Goal: Browse casually

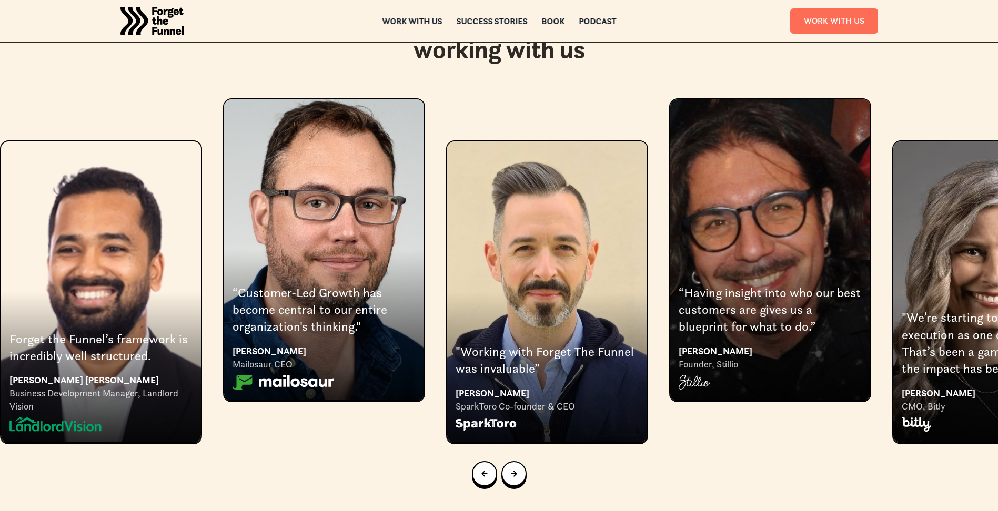
scroll to position [2051, 0]
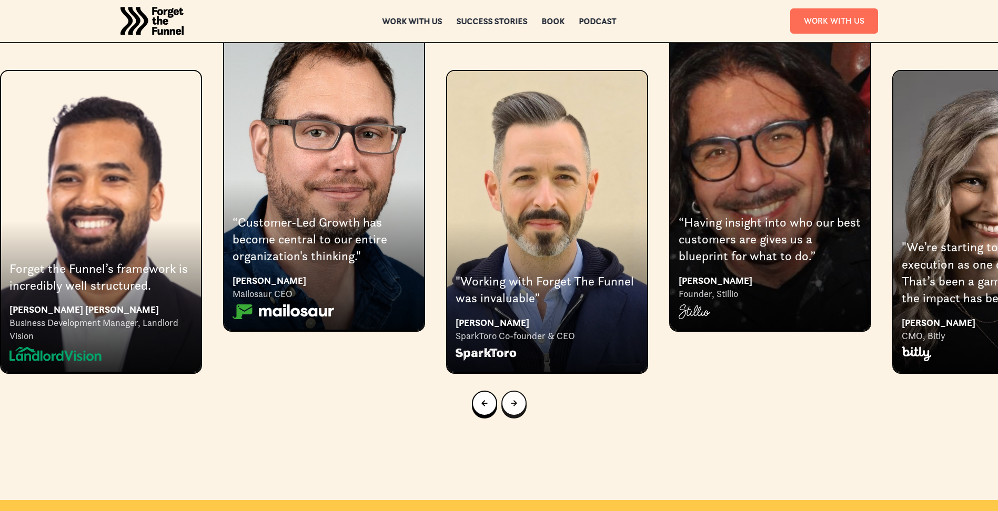
click at [512, 400] on icon "Next slide" at bounding box center [514, 403] width 6 height 6
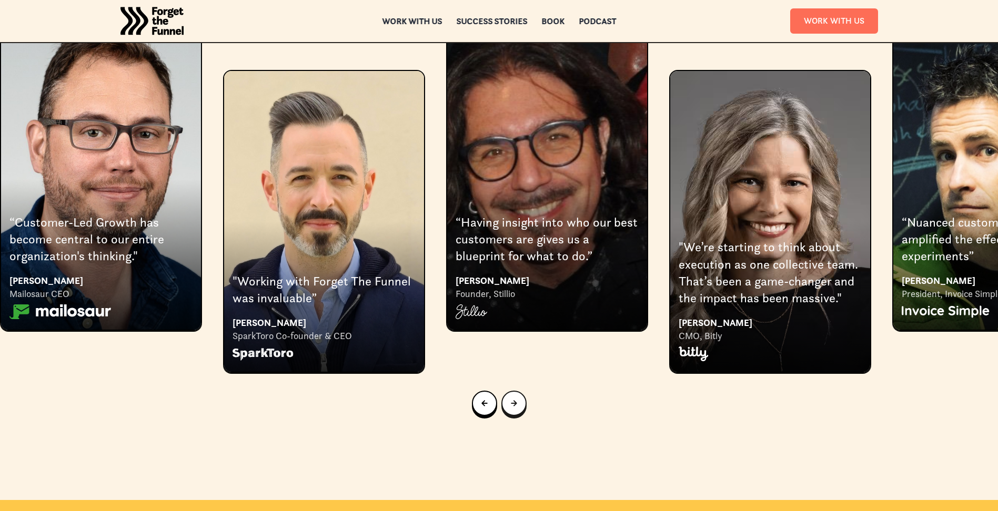
click at [512, 400] on icon "Next slide" at bounding box center [514, 403] width 6 height 6
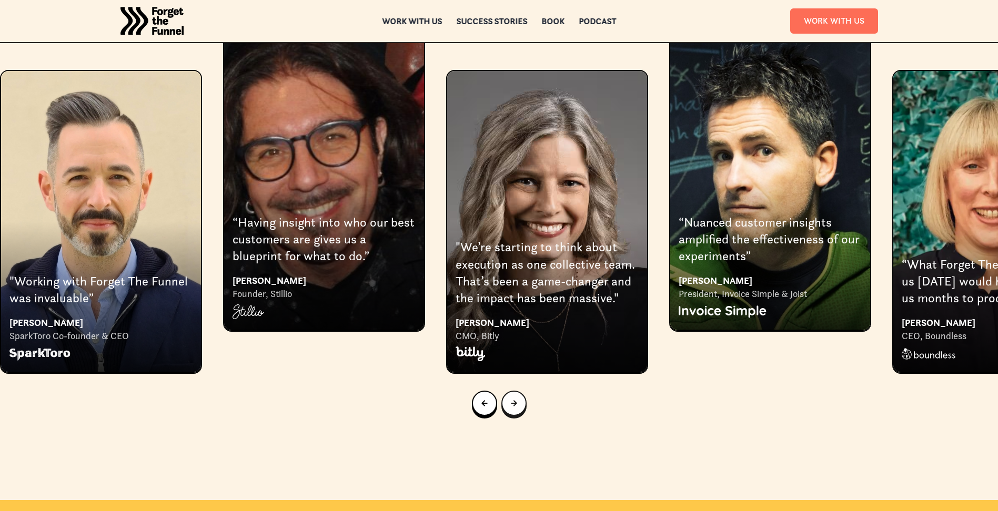
click at [512, 400] on icon "Next slide" at bounding box center [514, 403] width 6 height 6
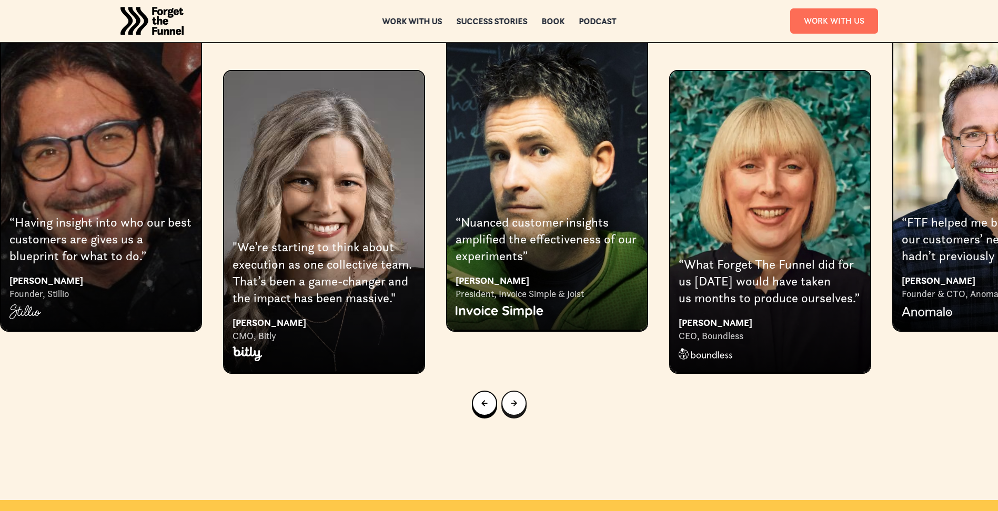
click at [512, 400] on icon "Next slide" at bounding box center [514, 403] width 6 height 6
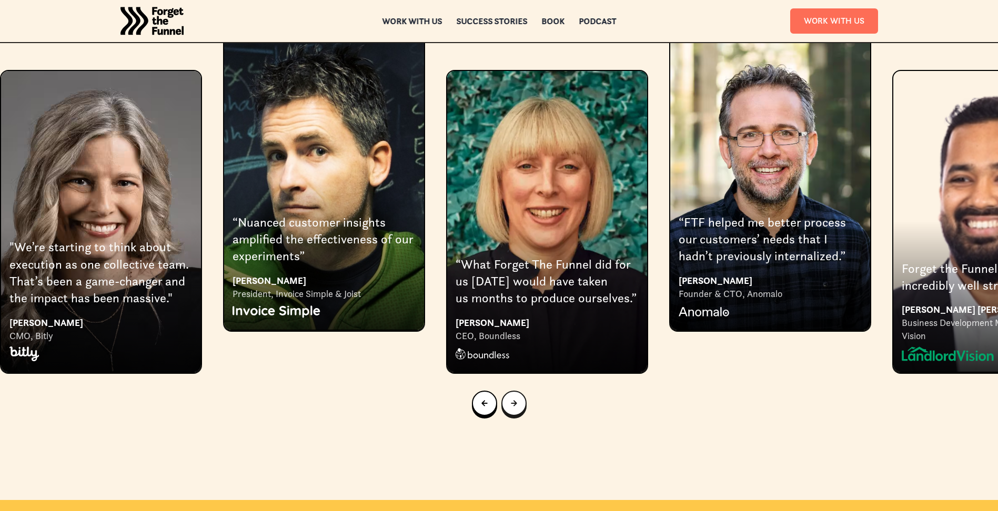
click at [512, 400] on icon "Next slide" at bounding box center [514, 403] width 6 height 6
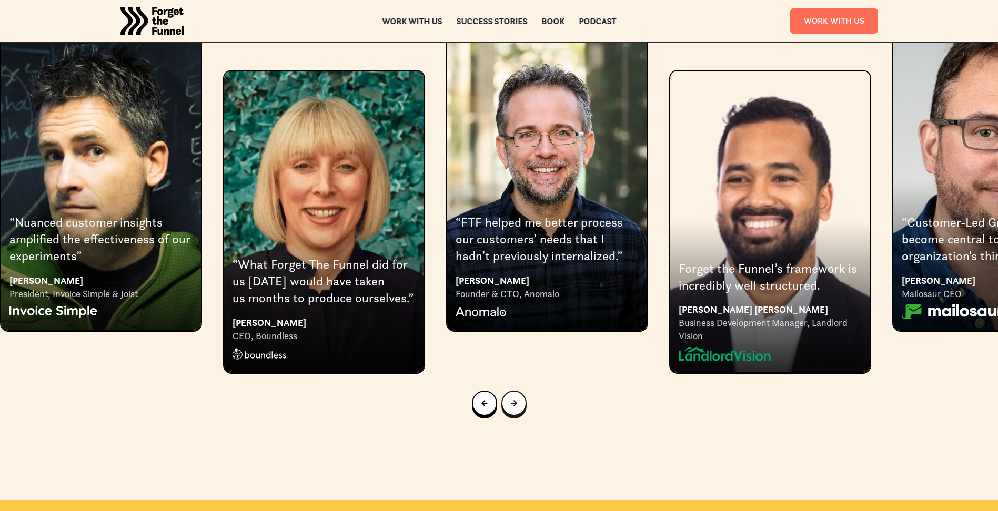
click at [512, 400] on icon "Next slide" at bounding box center [514, 403] width 6 height 6
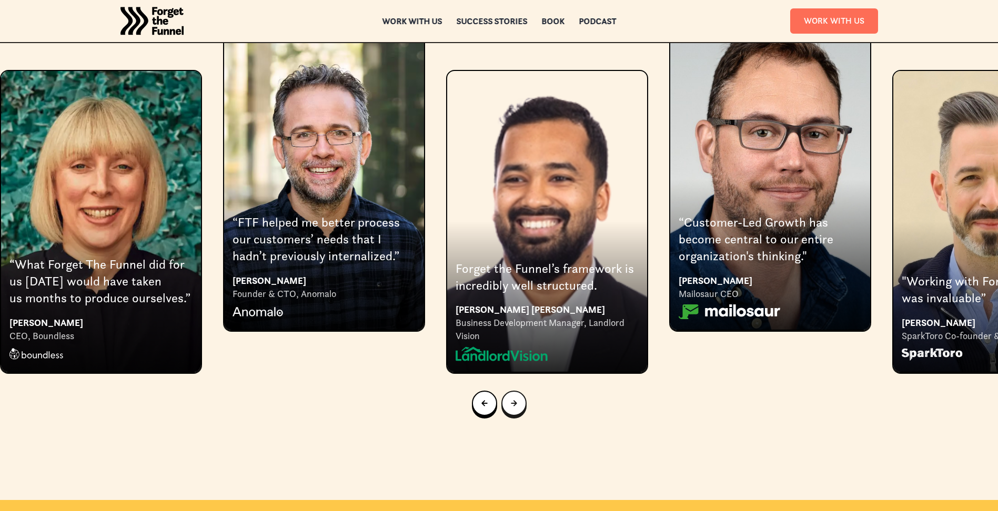
click at [512, 400] on icon "Next slide" at bounding box center [514, 403] width 6 height 6
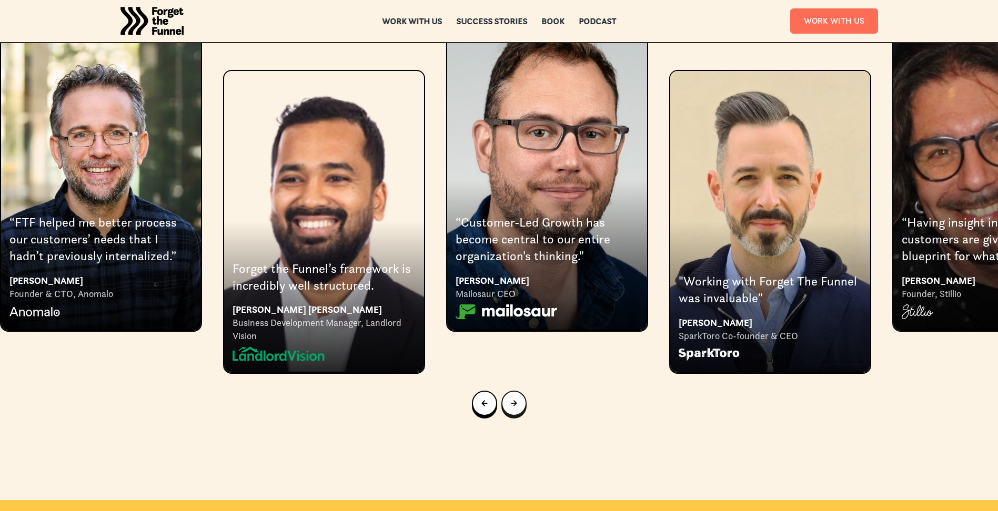
click at [512, 400] on icon "Go to first slide" at bounding box center [514, 403] width 6 height 6
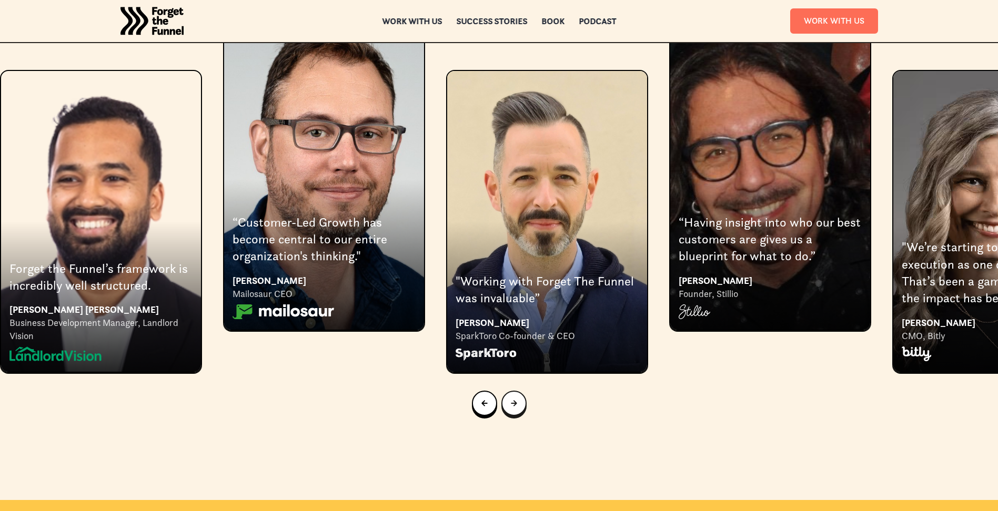
click at [512, 400] on icon "Next slide" at bounding box center [514, 403] width 6 height 6
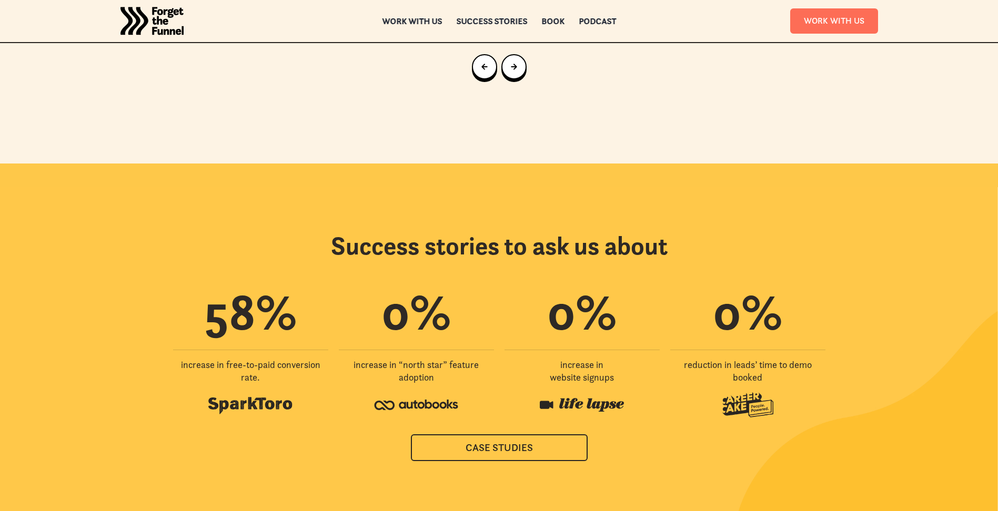
scroll to position [2419, 0]
